Goal: Task Accomplishment & Management: Manage account settings

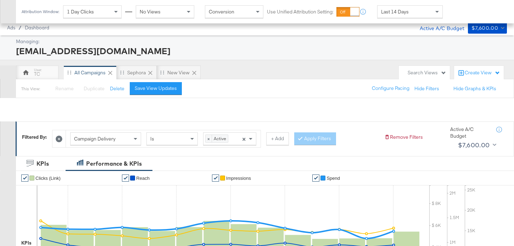
scroll to position [286, 0]
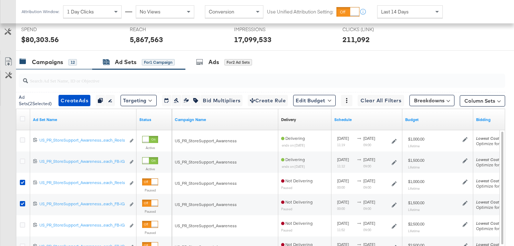
click at [67, 60] on div "Campaigns 12" at bounding box center [47, 62] width 57 height 8
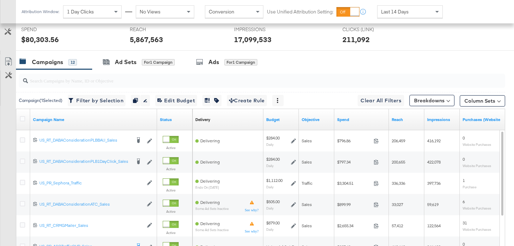
click at [18, 121] on div at bounding box center [23, 119] width 13 height 13
click at [23, 121] on icon at bounding box center [22, 118] width 5 height 5
click at [0, 0] on input "checkbox" at bounding box center [0, 0] width 0 height 0
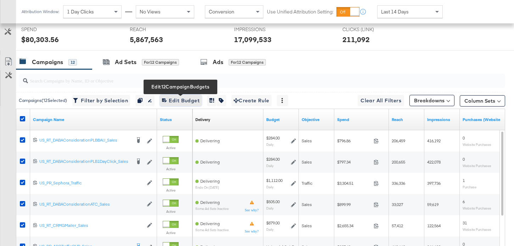
click at [179, 100] on span "Edit 12 Campaign Budgets Edit Budget" at bounding box center [181, 100] width 38 height 9
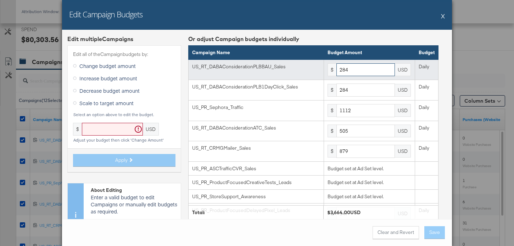
click at [351, 73] on input "284" at bounding box center [365, 69] width 58 height 13
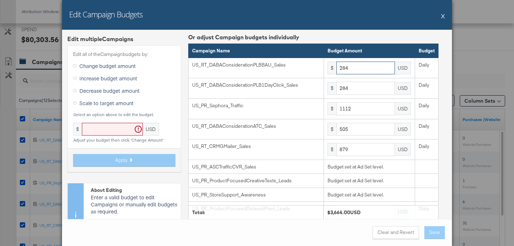
scroll to position [0, 0]
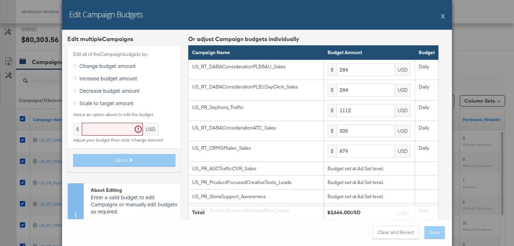
click at [444, 17] on button "X" at bounding box center [443, 16] width 4 height 14
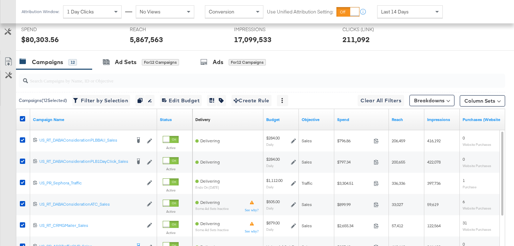
click at [22, 116] on div at bounding box center [23, 119] width 13 height 13
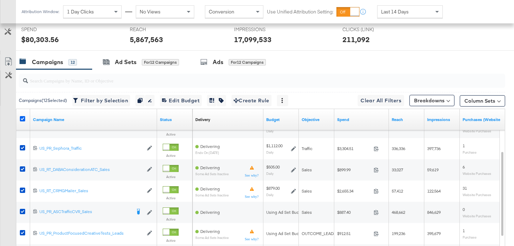
click at [20, 118] on icon at bounding box center [22, 118] width 5 height 5
click at [0, 0] on input "checkbox" at bounding box center [0, 0] width 0 height 0
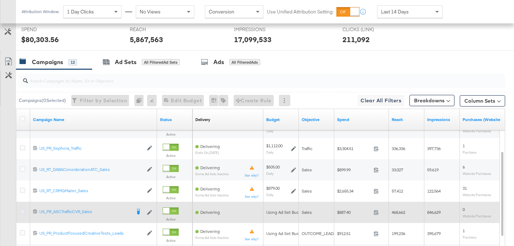
click at [24, 211] on icon at bounding box center [22, 211] width 5 height 5
click at [0, 0] on input "checkbox" at bounding box center [0, 0] width 0 height 0
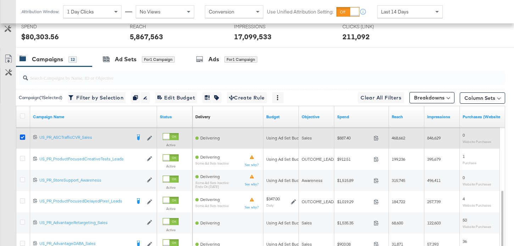
scroll to position [294, 0]
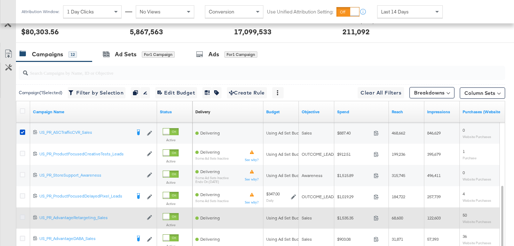
click at [24, 218] on icon at bounding box center [22, 217] width 5 height 5
click at [0, 0] on input "checkbox" at bounding box center [0, 0] width 0 height 0
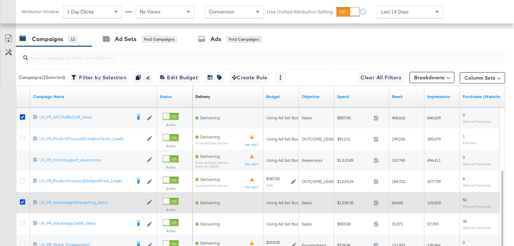
scroll to position [327, 0]
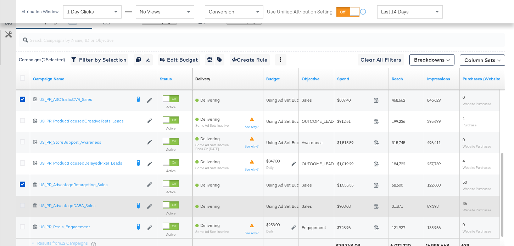
click at [24, 207] on icon at bounding box center [22, 205] width 5 height 5
click at [0, 0] on input "checkbox" at bounding box center [0, 0] width 0 height 0
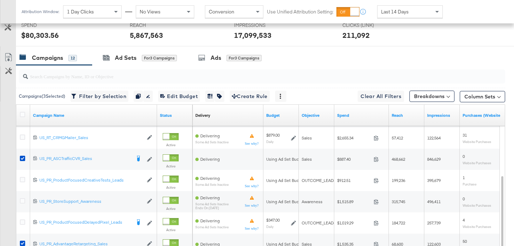
scroll to position [239, 0]
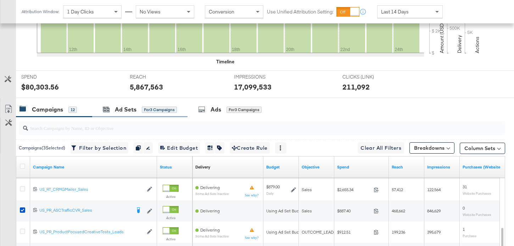
click at [114, 114] on div "Ad Sets for 3 Campaigns" at bounding box center [139, 109] width 95 height 15
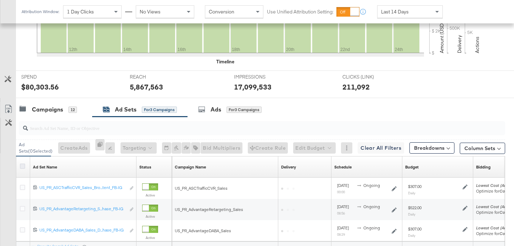
click at [23, 167] on icon at bounding box center [22, 166] width 5 height 5
click at [0, 0] on input "checkbox" at bounding box center [0, 0] width 0 height 0
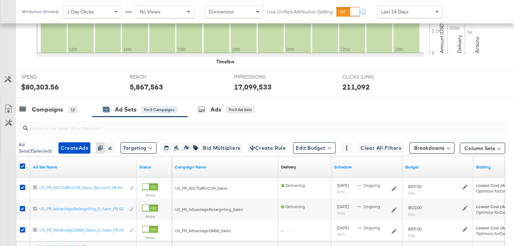
click at [294, 150] on div "Ad Sets ( 3 Selected) Create Ads Create 3 ads Cannot duplicate Adset from Advan…" at bounding box center [188, 148] width 339 height 13
click at [308, 151] on button "Edit Budget" at bounding box center [314, 148] width 43 height 11
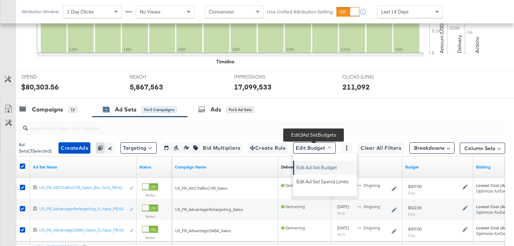
click at [313, 168] on span "Edit Ad Set Budget" at bounding box center [316, 166] width 40 height 9
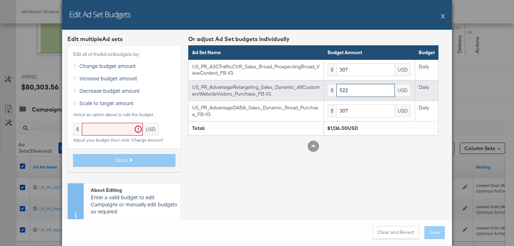
click at [362, 94] on input "522" at bounding box center [365, 90] width 58 height 13
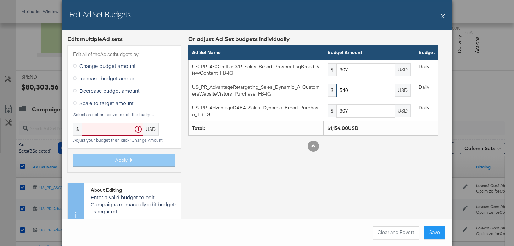
type input "540"
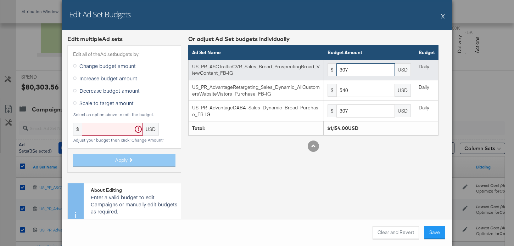
click at [360, 71] on input "307" at bounding box center [365, 69] width 58 height 13
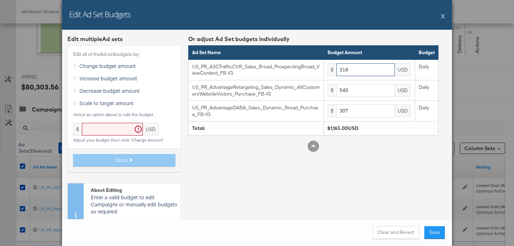
type input "318"
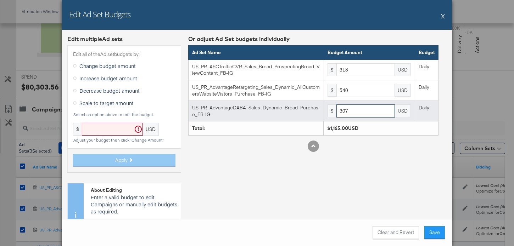
click at [358, 113] on input "307" at bounding box center [365, 111] width 58 height 13
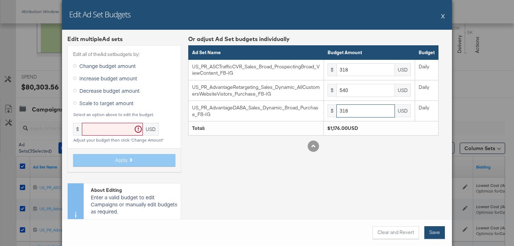
type input "318"
click at [437, 229] on button "Save" at bounding box center [434, 233] width 21 height 13
